Goal: Find specific page/section: Find specific page/section

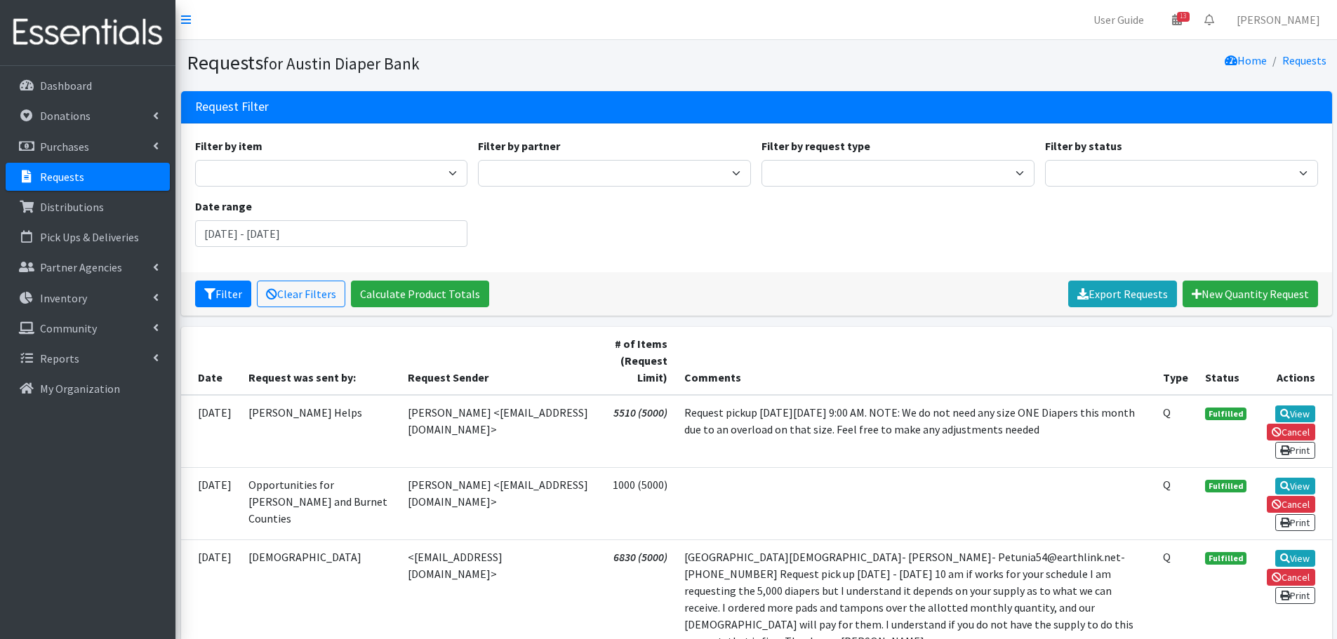
drag, startPoint x: 0, startPoint y: 0, endPoint x: 52, endPoint y: 176, distance: 183.6
click at [52, 176] on p "Requests" at bounding box center [62, 177] width 44 height 14
